Goal: Register for event/course

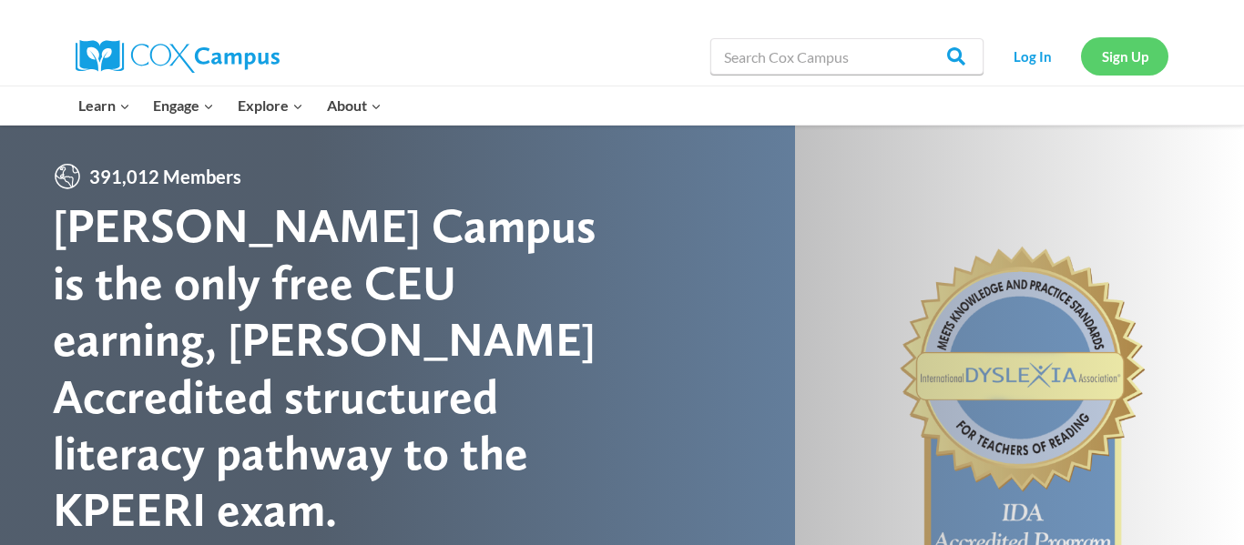
click at [1114, 60] on link "Sign Up" at bounding box center [1124, 55] width 87 height 37
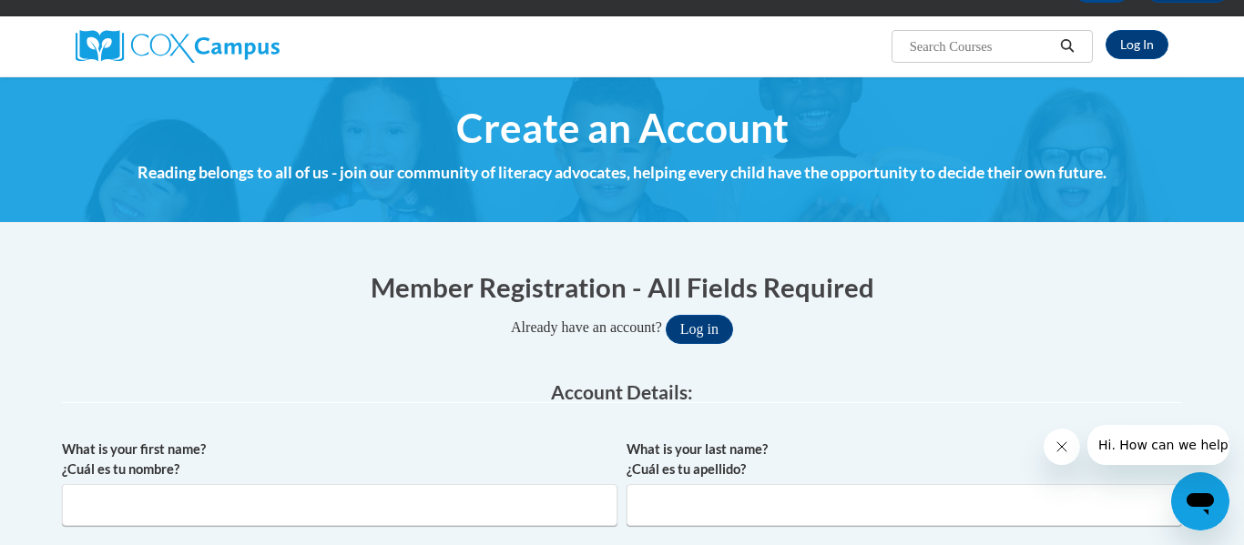
scroll to position [239, 0]
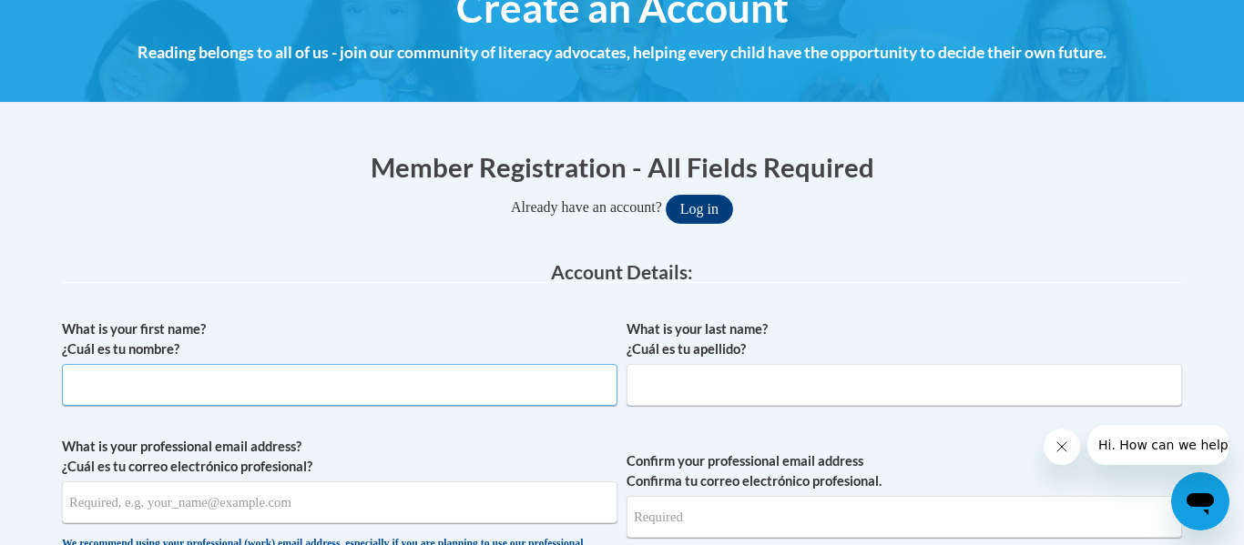
click at [449, 388] on input "What is your first name? ¿Cuál es tu nombre?" at bounding box center [339, 385] width 555 height 42
type input "[PERSON_NAME]"
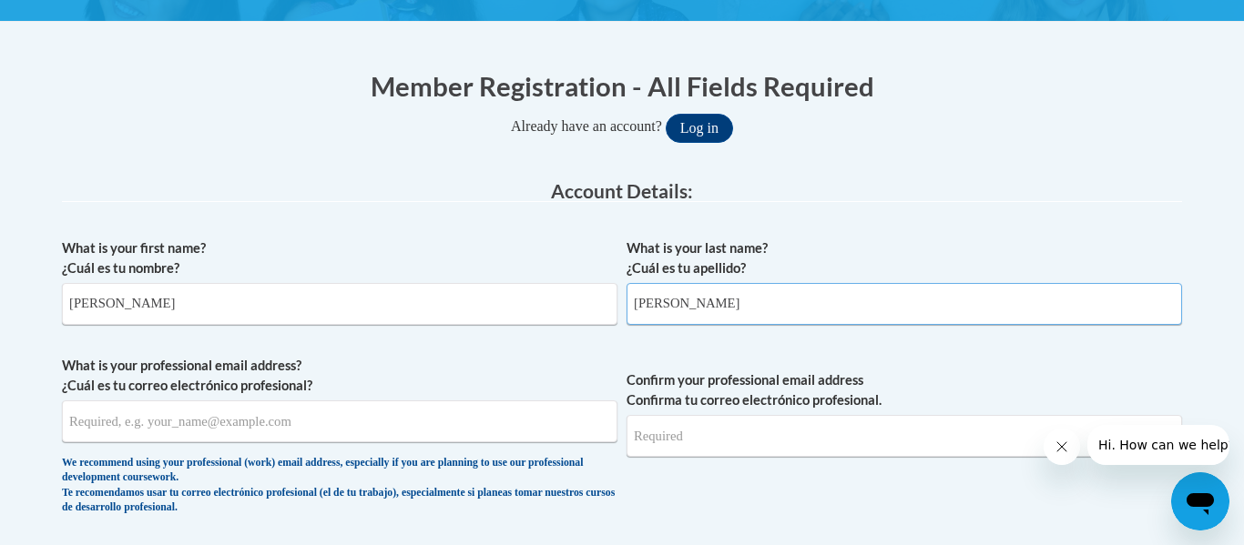
scroll to position [325, 0]
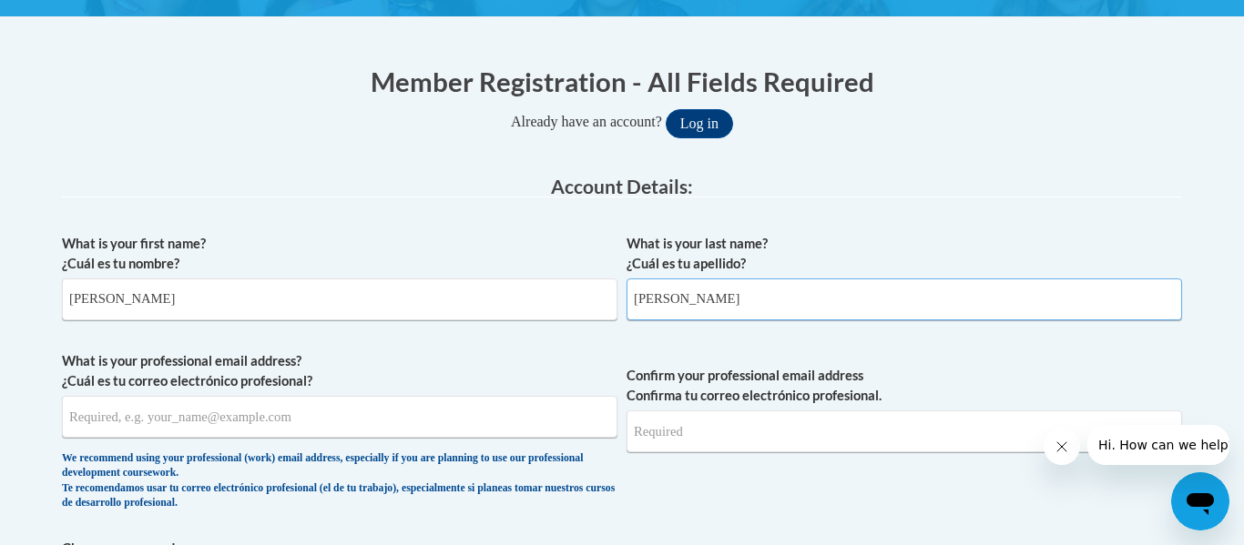
type input "Croce"
click at [185, 428] on input "What is your professional email address? ¿Cuál es tu correo electrónico profesi…" at bounding box center [339, 417] width 555 height 42
type input "valeriecroce@yahoo.com"
click at [685, 445] on input "Confirm your professional email address Confirma tu correo electrónico profesio…" at bounding box center [903, 432] width 555 height 42
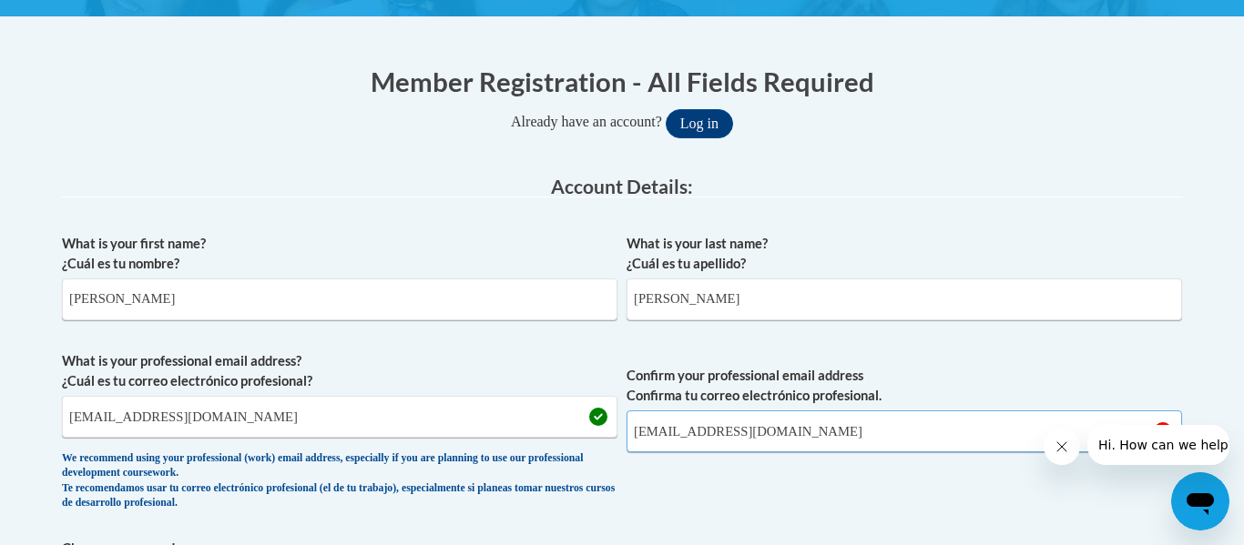
type input "valeriecroce@yahoo.com"
click at [748, 488] on span "Confirm your professional email address Confirma tu correo electrónico profesio…" at bounding box center [903, 435] width 555 height 168
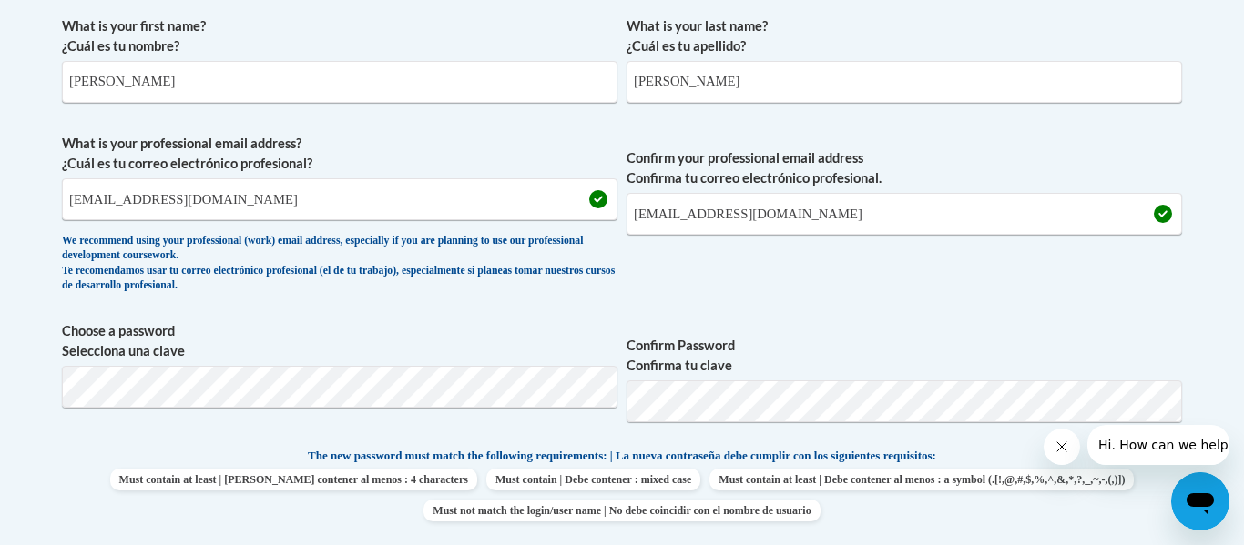
scroll to position [544, 0]
click at [1159, 306] on div "What is your first name? ¿Cuál es tu nombre? Valerie What is your last name? ¿C…" at bounding box center [622, 421] width 1120 height 830
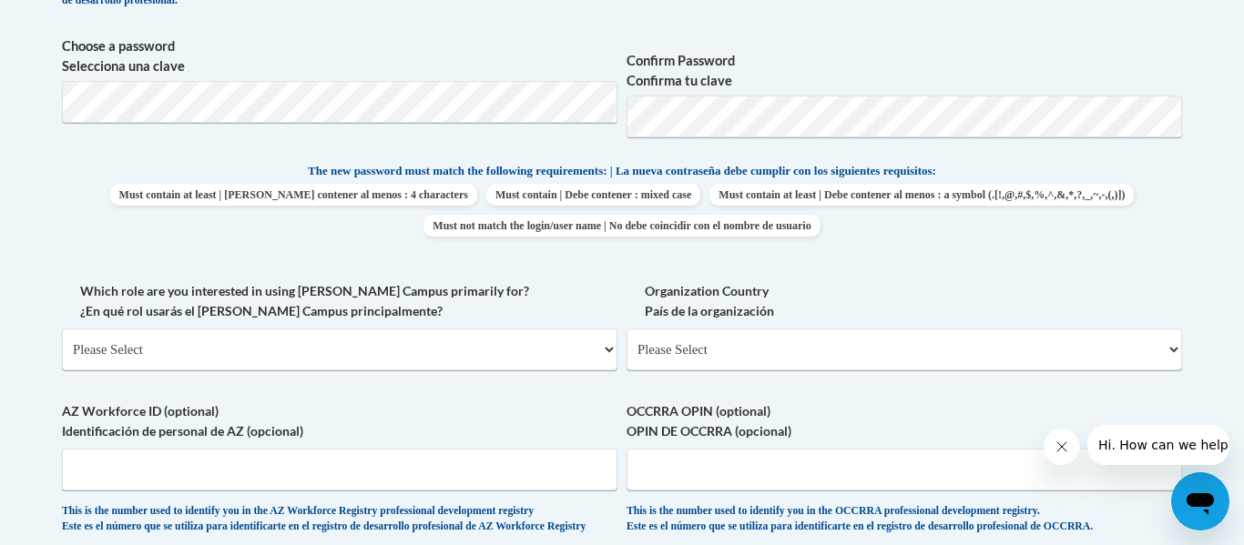
scroll to position [862, 0]
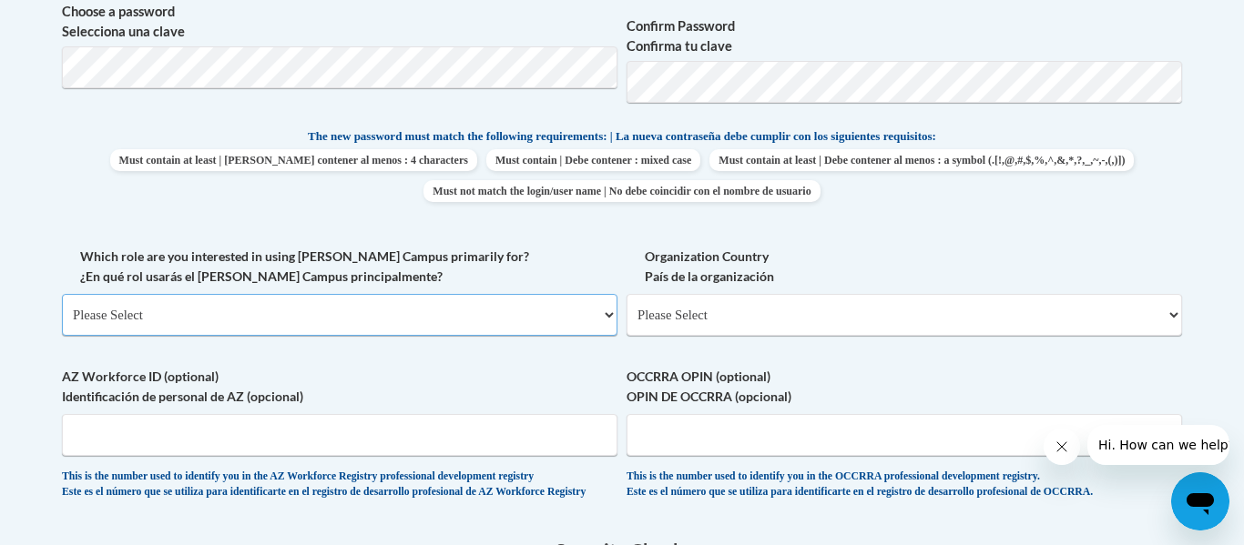
click at [607, 312] on select "Please Select College/University | Colegio/Universidad Community/Nonprofit Part…" at bounding box center [339, 315] width 555 height 42
select select "49058d88-fc43-4af8-93ac-fa8ced758464"
click at [62, 294] on select "Please Select College/University | Colegio/Universidad Community/Nonprofit Part…" at bounding box center [339, 315] width 555 height 42
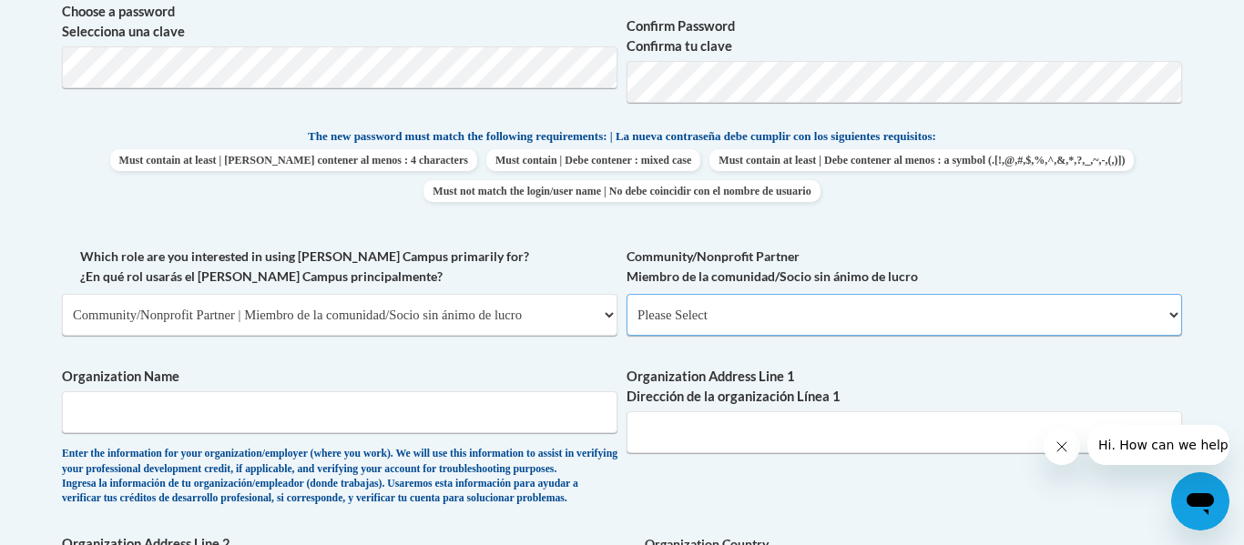
click at [768, 320] on select "Please Select Advocate | Defensor(a) Business/Private Company | Negocio o empre…" at bounding box center [903, 315] width 555 height 42
select select "4590957e-9e4f-419b-8358-e1e56571c9a5"
click at [626, 294] on select "Please Select Advocate | Defensor(a) Business/Private Company | Negocio o empre…" at bounding box center [903, 315] width 555 height 42
click at [773, 421] on input "Organization Address Line 1 Dirección de la organización Línea 1" at bounding box center [903, 433] width 555 height 42
click at [768, 427] on input "Organization Address Line 1 Dirección de la organización Línea 1" at bounding box center [903, 433] width 555 height 42
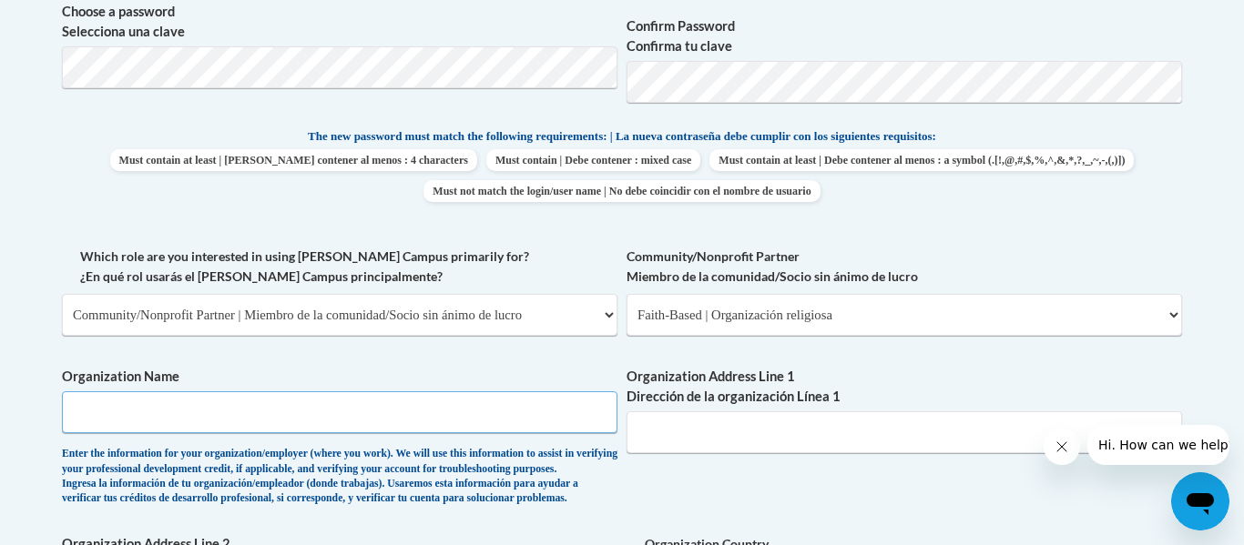
click at [342, 412] on input "Organization Name" at bounding box center [339, 413] width 555 height 42
type input "YMCA Habersham"
click at [646, 430] on input "Organization Address Line 1 Dirección de la organización Línea 1" at bounding box center [903, 433] width 555 height 42
click at [565, 419] on input "YMCA Habersham" at bounding box center [339, 413] width 555 height 42
click at [662, 432] on input "Organization Address Line 1 Dirección de la organización Línea 1" at bounding box center [903, 433] width 555 height 42
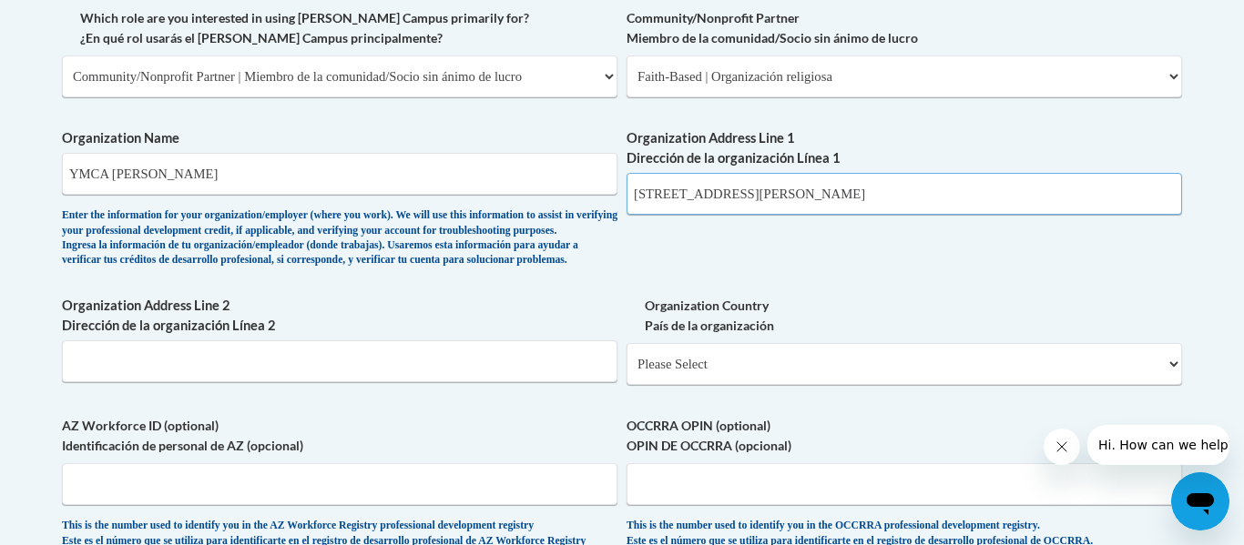
scroll to position [1122, 0]
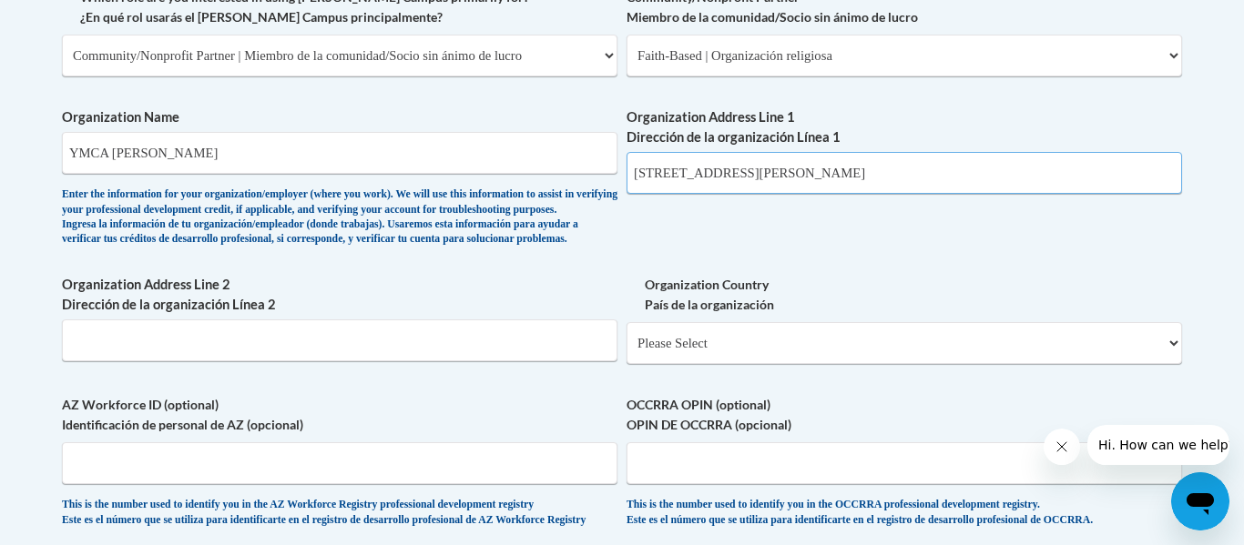
type input "6400 Habersham St."
click at [539, 361] on input "Organization Address Line 2 Dirección de la organización Línea 2" at bounding box center [339, 341] width 555 height 42
click at [730, 364] on select "Please Select United States | Estados Unidos Outside of the United States | Fue…" at bounding box center [903, 343] width 555 height 42
select select "ad49bcad-a171-4b2e-b99c-48b446064914"
click at [626, 351] on select "Please Select United States | Estados Unidos Outside of the United States | Fue…" at bounding box center [903, 343] width 555 height 42
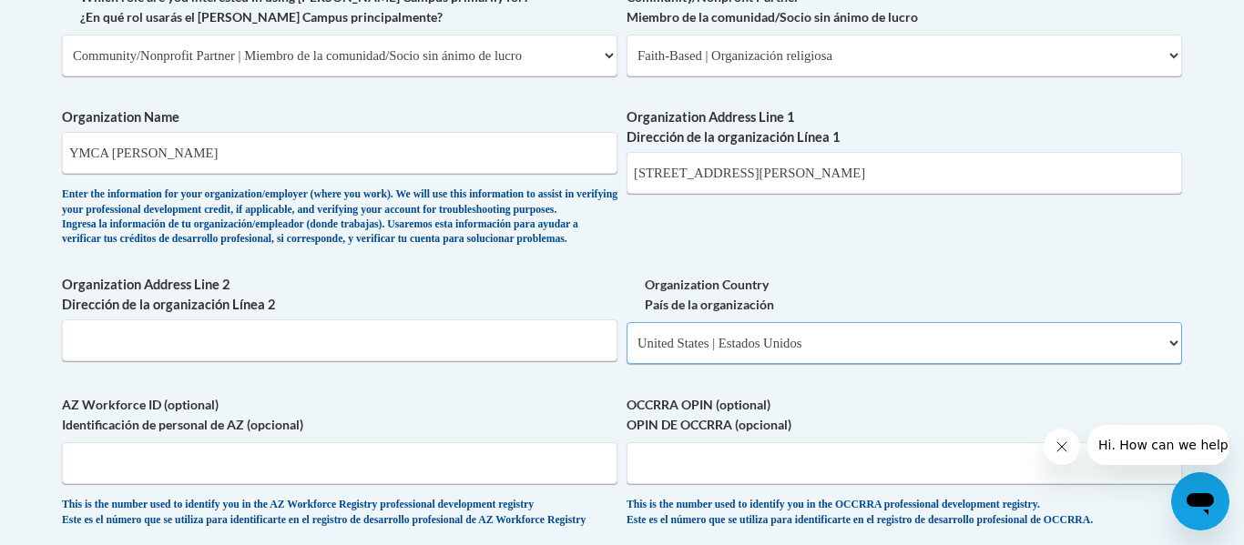
select select
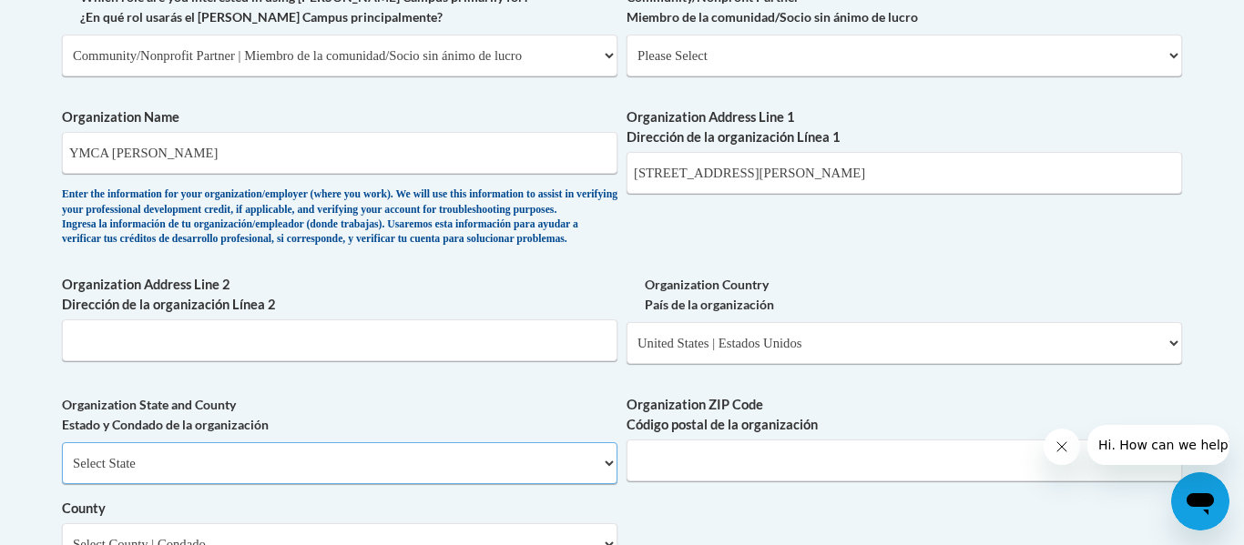
click at [362, 484] on select "Select State Alabama Alaska Arizona Arkansas California Colorado Connecticut De…" at bounding box center [339, 464] width 555 height 42
select select "Georgia"
click at [62, 473] on select "Select State Alabama Alaska Arizona Arkansas California Colorado Connecticut De…" at bounding box center [339, 464] width 555 height 42
click at [753, 475] on input "Organization ZIP Code Código postal de la organización" at bounding box center [903, 461] width 555 height 42
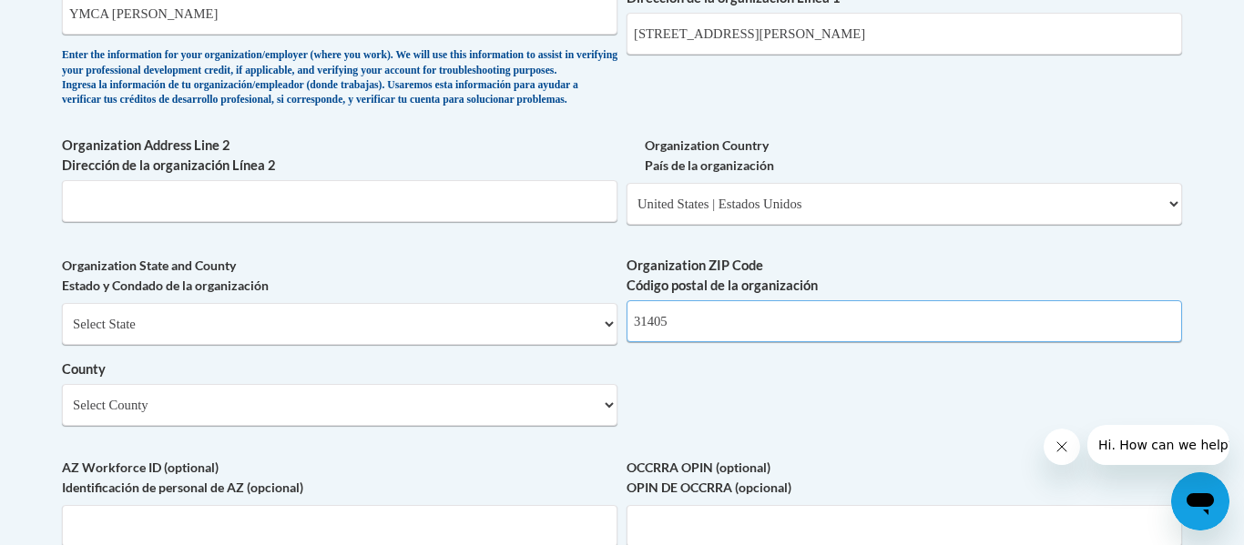
scroll to position [1262, 0]
type input "31405"
click at [542, 425] on select "Select County Appling Atkinson Bacon Baker Baldwin Banks Barrow Bartow Ben Hill…" at bounding box center [339, 404] width 555 height 42
select select "Chatham"
click at [62, 413] on select "Select County Appling Atkinson Bacon Baker Baldwin Banks Barrow Bartow Ben Hill…" at bounding box center [339, 404] width 555 height 42
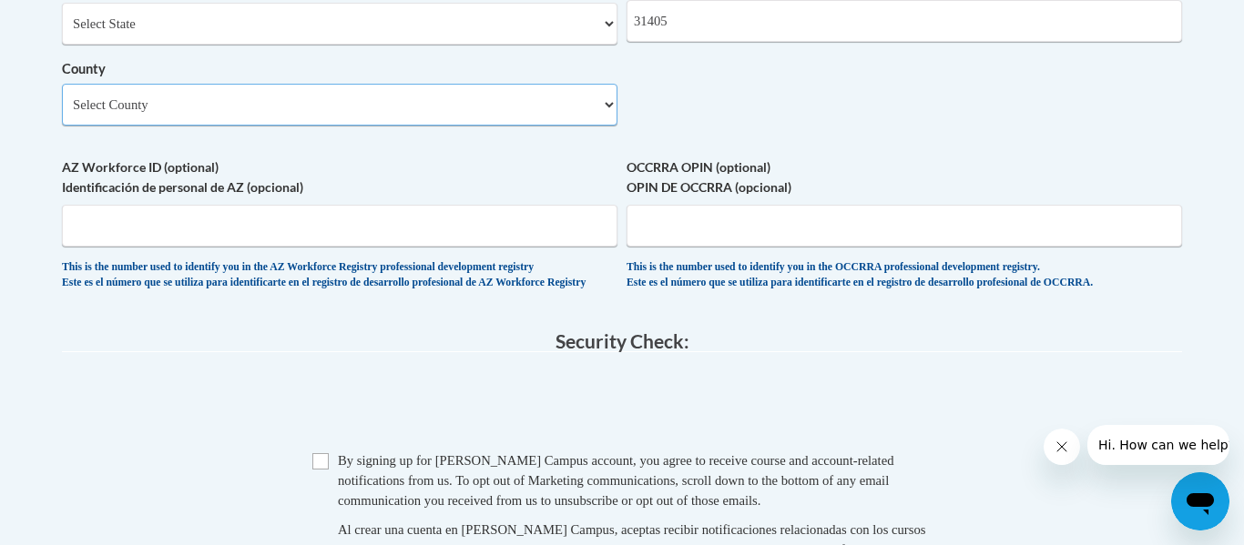
scroll to position [1602, 0]
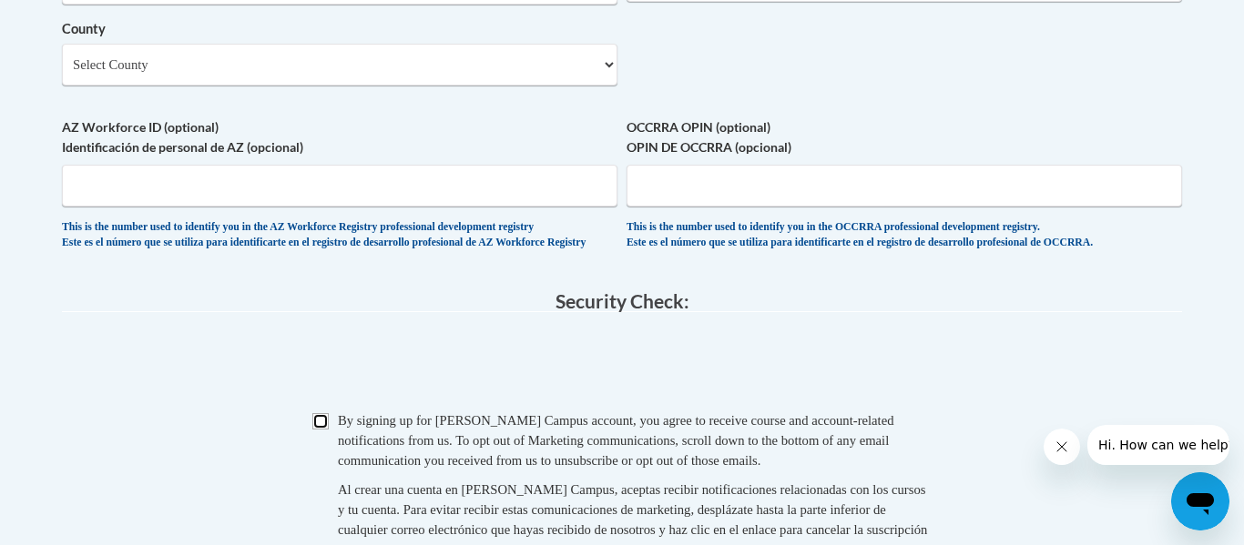
click at [320, 430] on input "Checkbox" at bounding box center [320, 421] width 16 height 16
checkbox input "true"
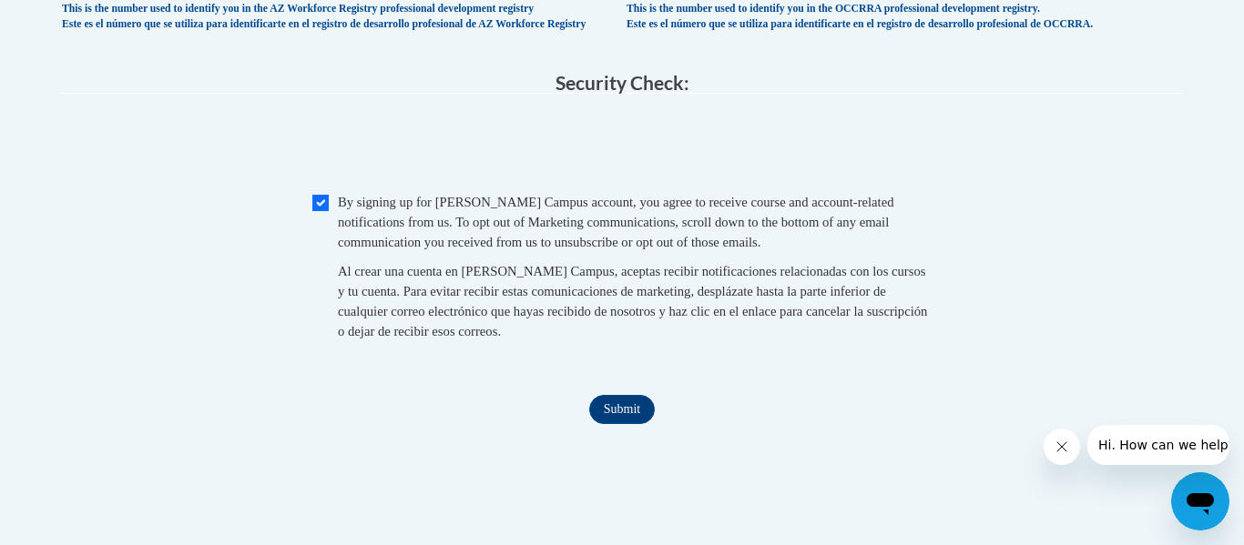
scroll to position [1828, 0]
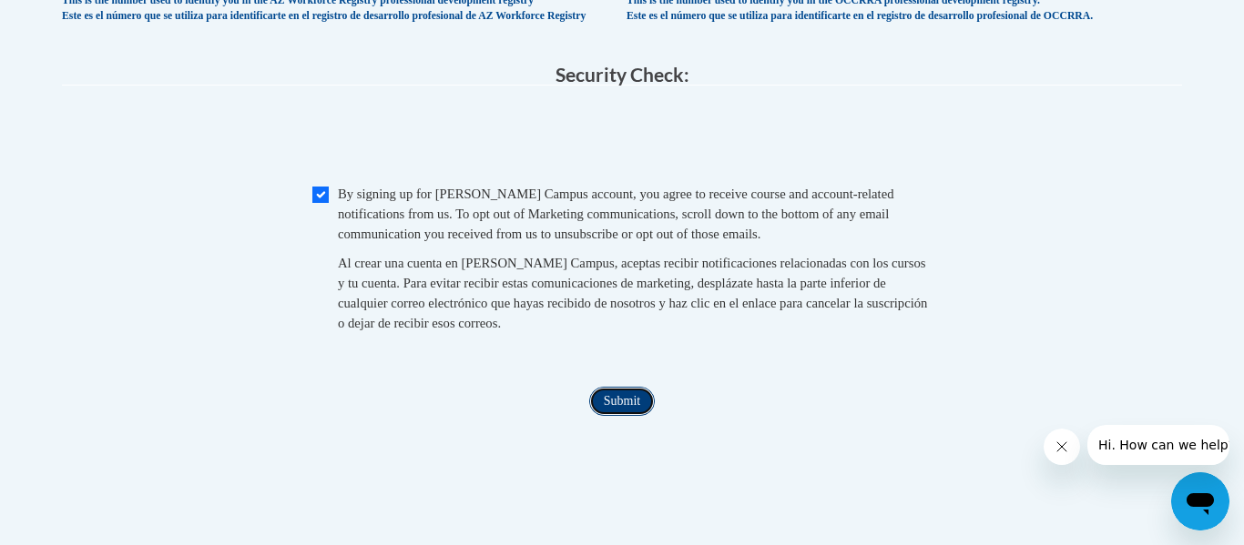
click at [632, 416] on input "Submit" at bounding box center [622, 401] width 66 height 29
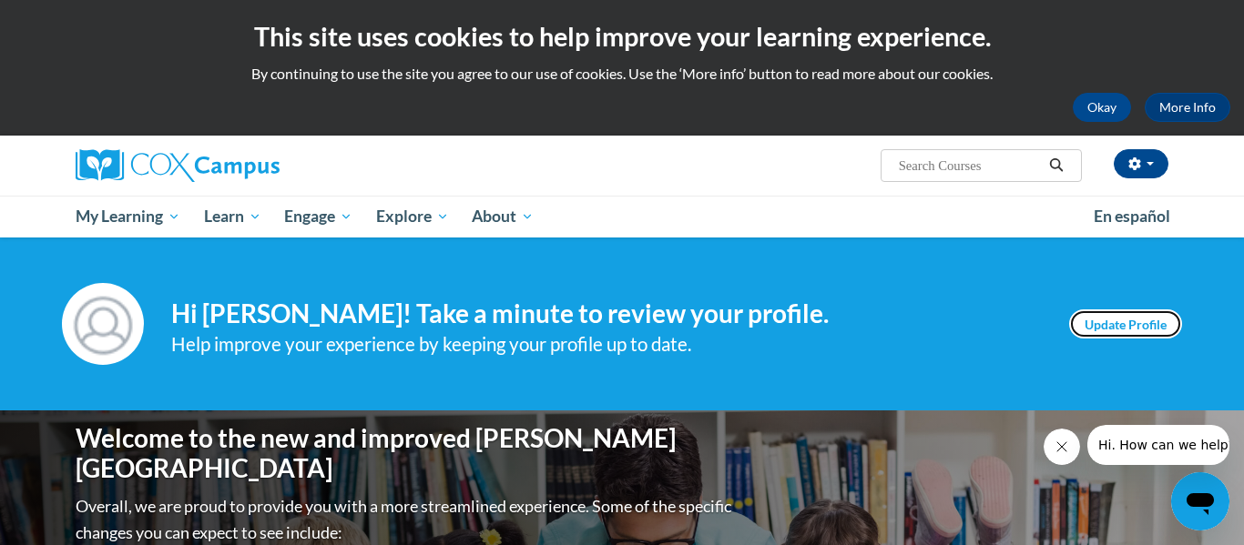
click at [1100, 320] on link "Update Profile" at bounding box center [1125, 324] width 113 height 29
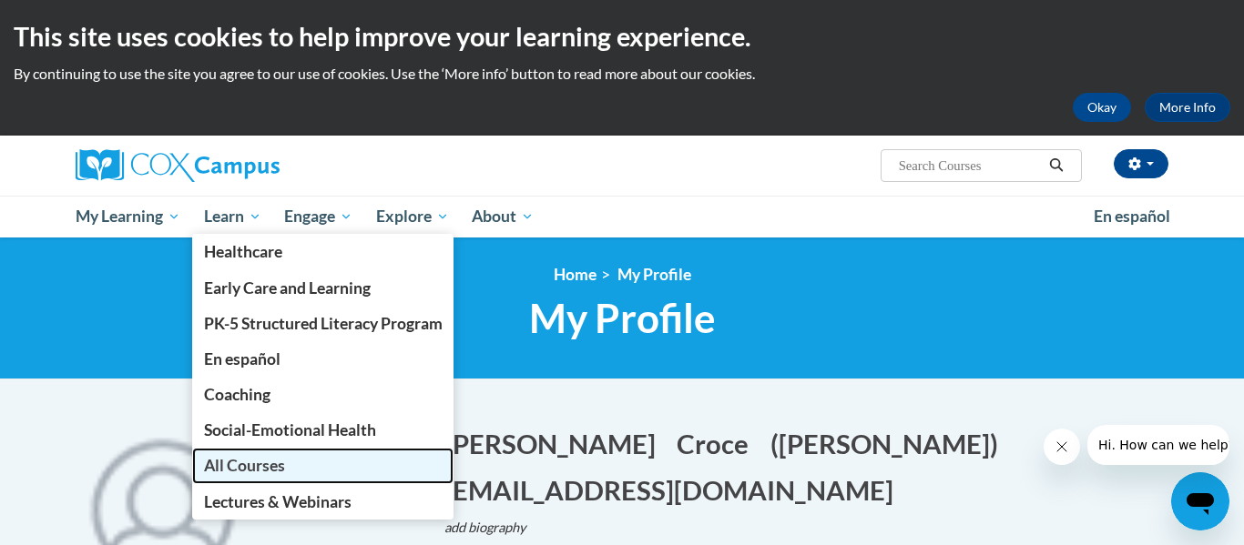
click at [267, 475] on link "All Courses" at bounding box center [323, 466] width 262 height 36
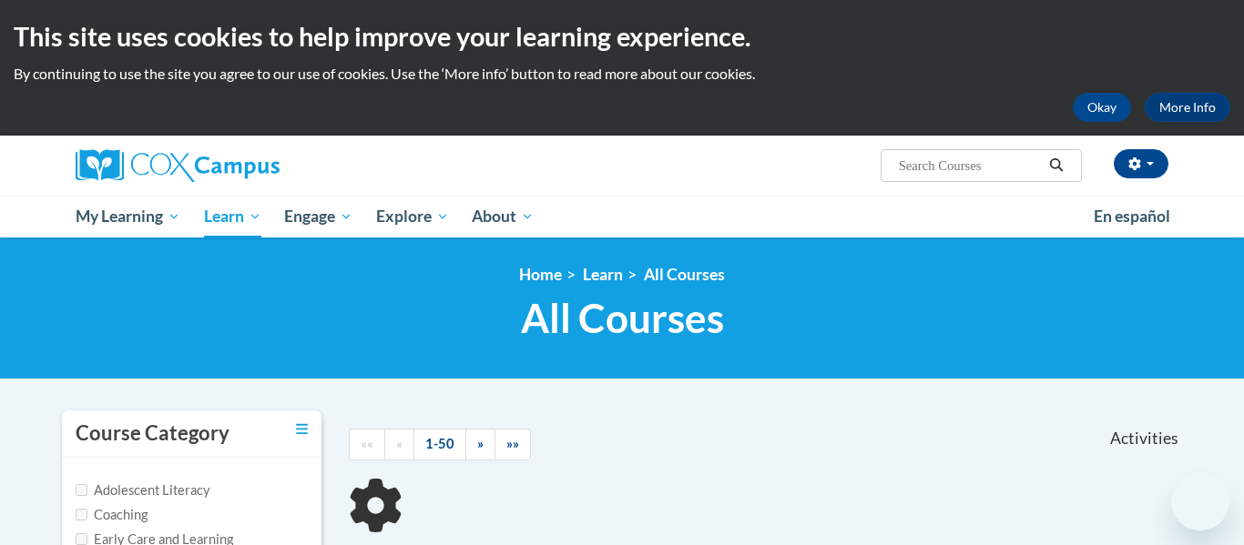
click at [1118, 106] on button "Okay" at bounding box center [1102, 107] width 58 height 29
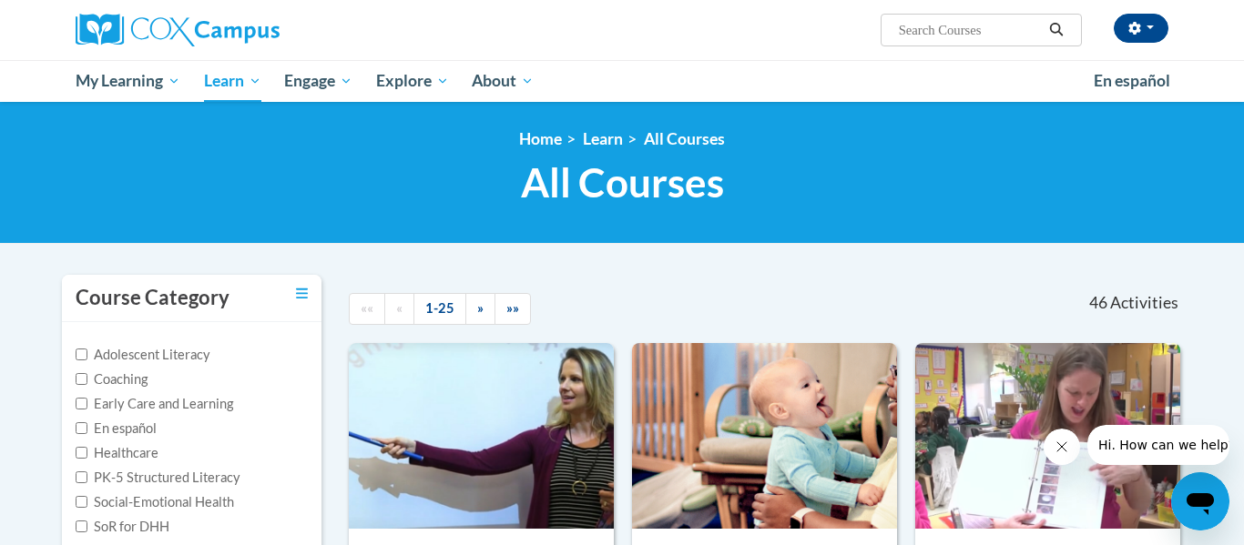
click at [947, 37] on input "Search..." at bounding box center [970, 30] width 146 height 22
type input "power of language"
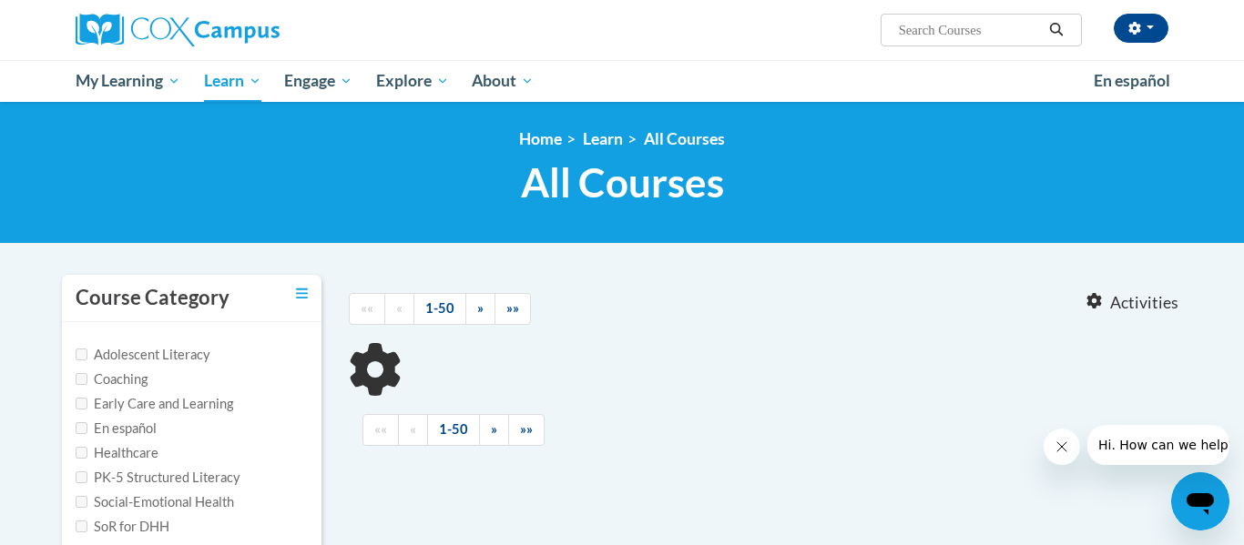
type input "power of language"
